Goal: Check status

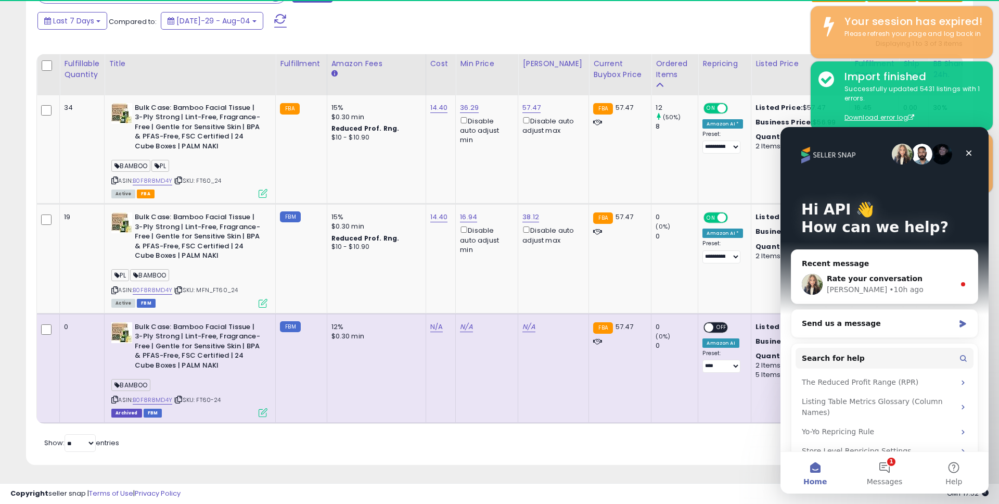
scroll to position [0, 70]
